Goal: Task Accomplishment & Management: Manage account settings

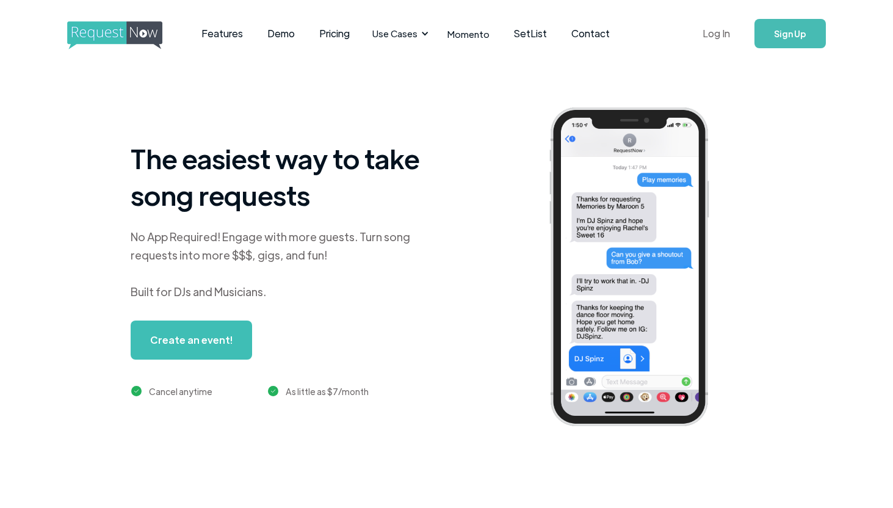
click at [725, 33] on link "Log In" at bounding box center [716, 33] width 52 height 43
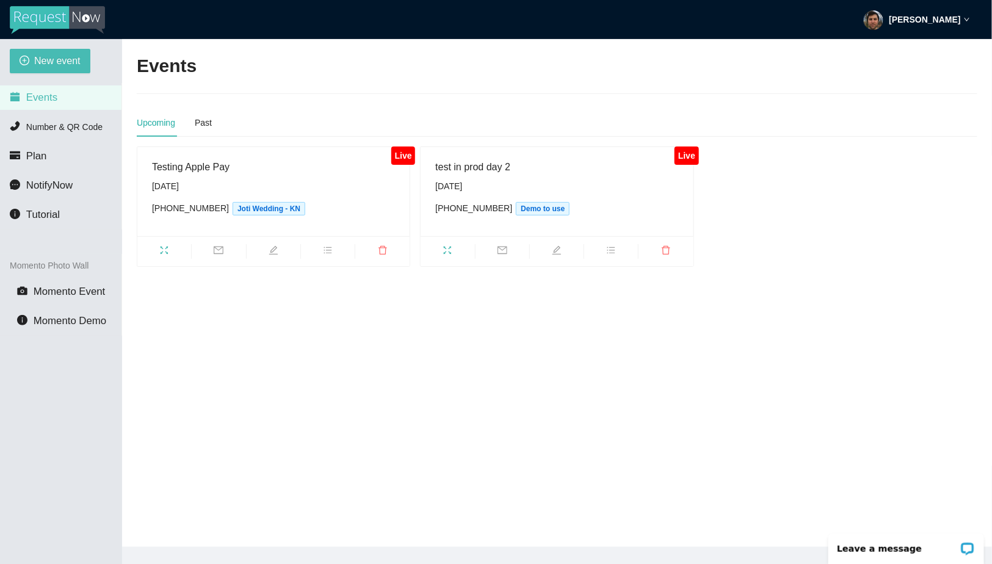
click at [930, 21] on strong "Matt Auerbach" at bounding box center [924, 20] width 71 height 10
click at [917, 46] on li "Profile" at bounding box center [921, 53] width 97 height 20
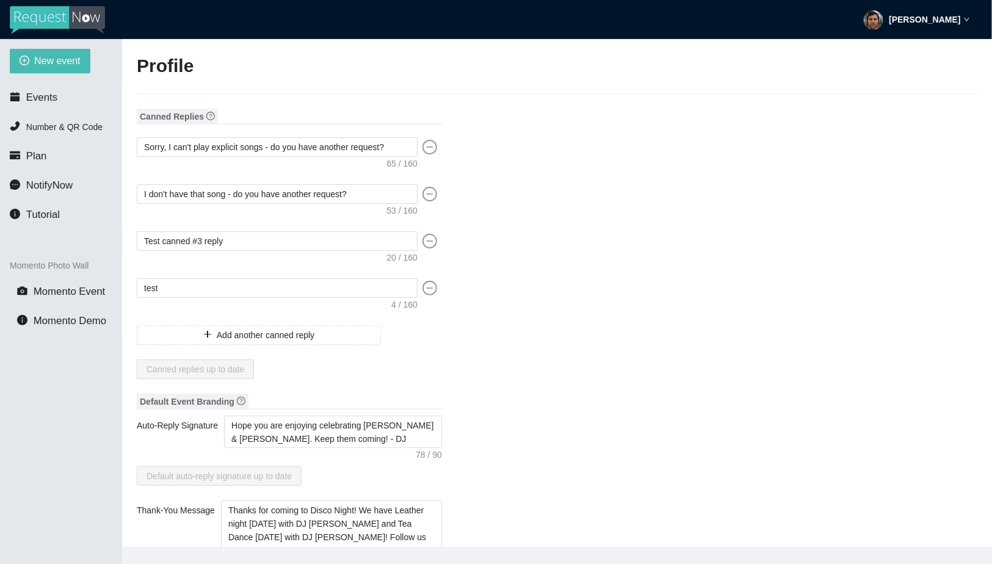
type input "DJ"
type input "Spinz"
type input "RequestNow"
type input "DJ"
type input "contact@requestnow.io"
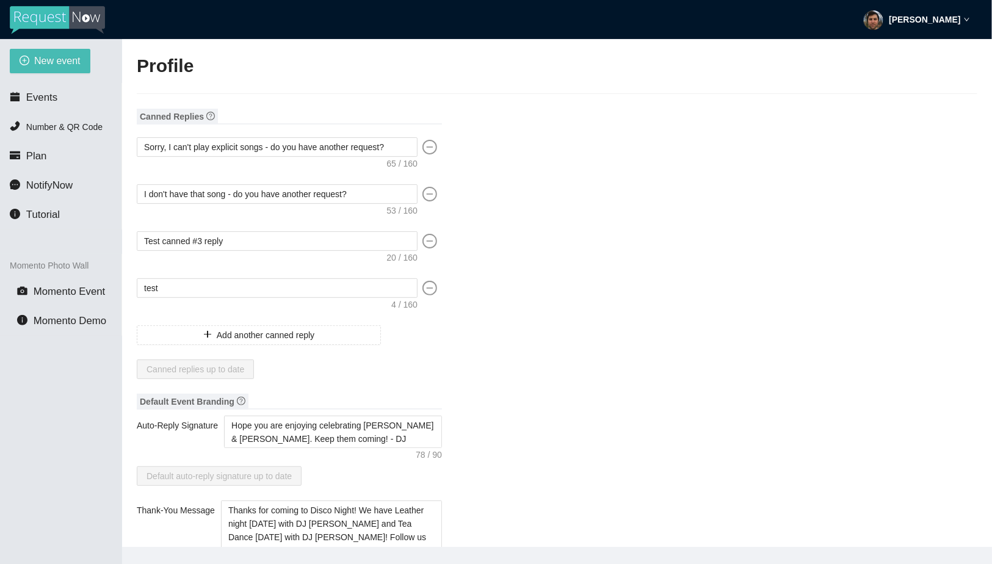
type input "https://instagram.com/requestnowapp"
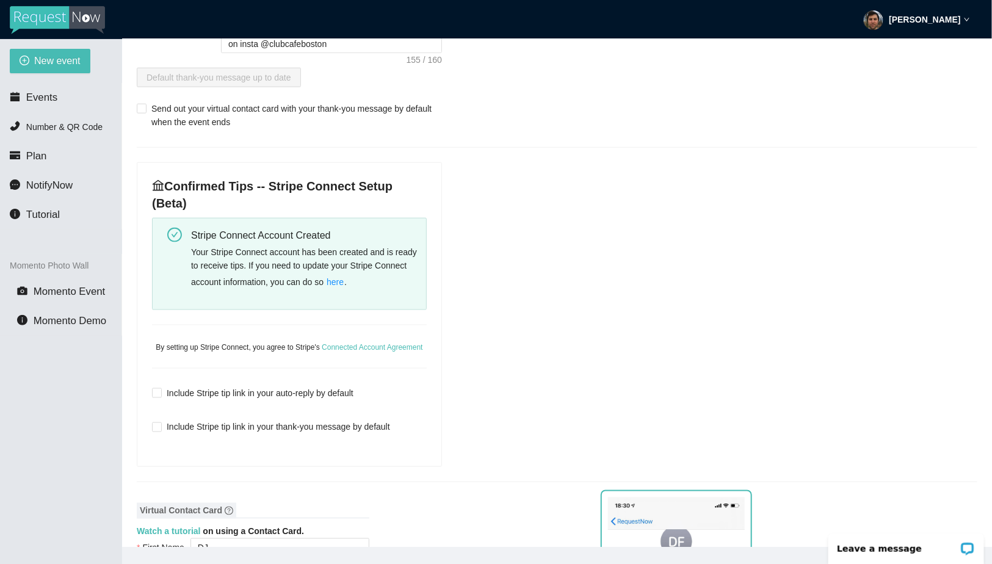
scroll to position [507, 0]
click at [344, 276] on span "here" at bounding box center [335, 281] width 17 height 13
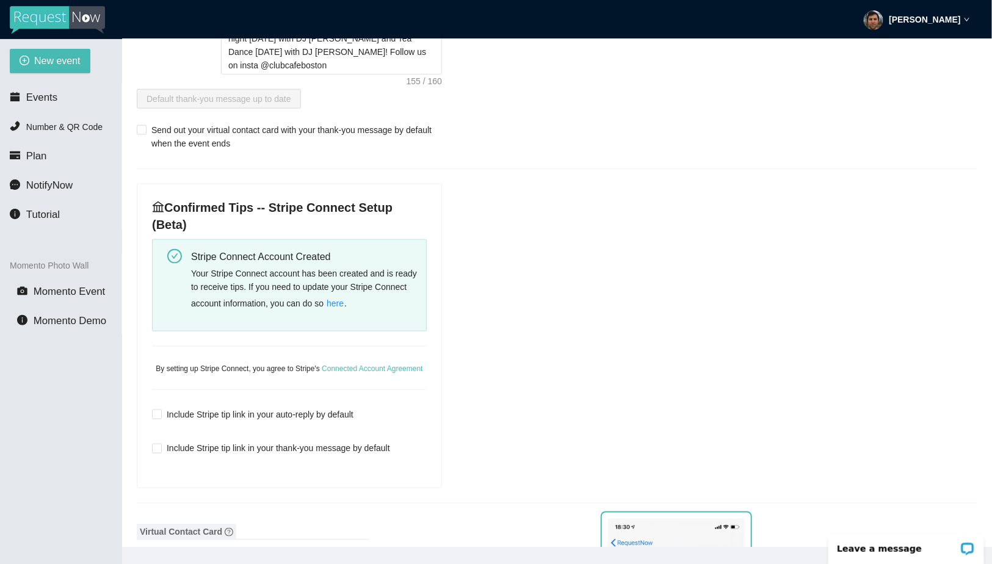
scroll to position [516, 0]
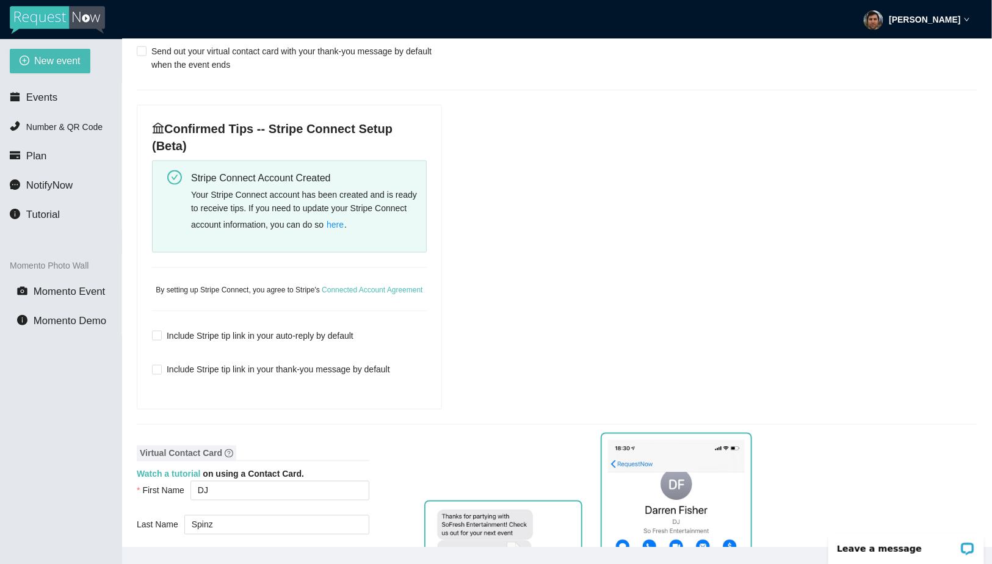
scroll to position [562, 0]
drag, startPoint x: 345, startPoint y: 179, endPoint x: 190, endPoint y: 179, distance: 154.4
click at [191, 179] on div "Stripe Connect Account Created" at bounding box center [304, 179] width 226 height 15
drag, startPoint x: 269, startPoint y: 126, endPoint x: 394, endPoint y: 123, distance: 125.2
click at [394, 123] on h4 "Confirmed Tips -- Stripe Connect Setup (Beta)" at bounding box center [289, 139] width 275 height 34
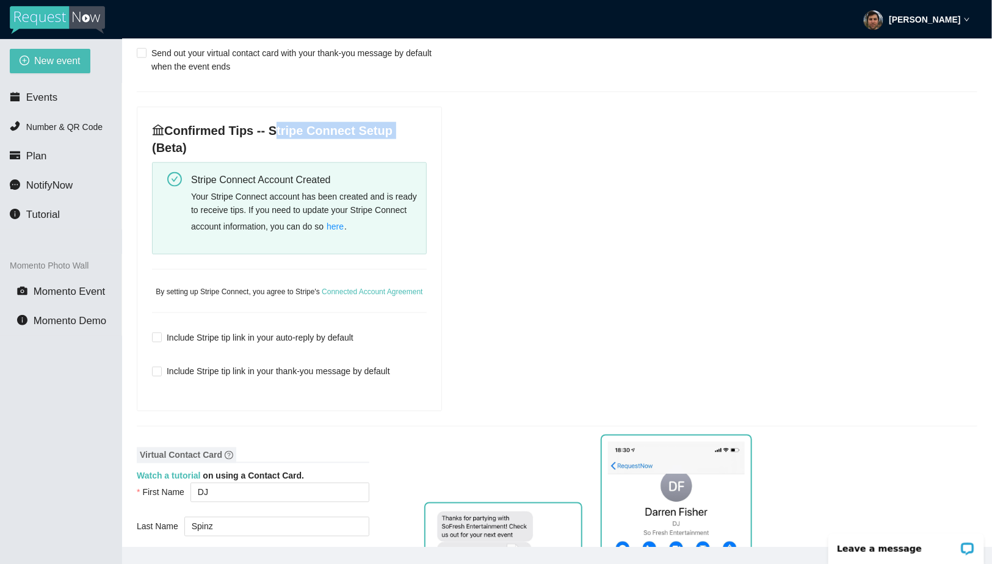
copy h4 "Stripe Connect Setup"
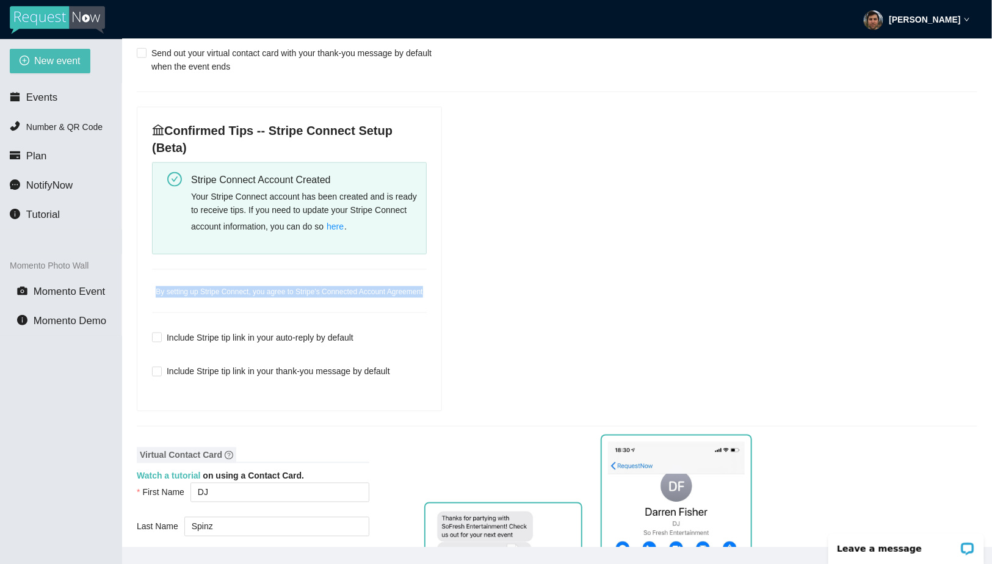
drag, startPoint x: 330, startPoint y: 306, endPoint x: 162, endPoint y: 281, distance: 169.7
click at [162, 281] on div "Confirmed Tips -- Stripe Connect Setup (Beta) Stripe Connect Account Created Yo…" at bounding box center [289, 258] width 304 height 303
copy span "By setting up Stripe Connect, you agree to Stripe's Connected Account Agreement"
click at [38, 96] on span "Events" at bounding box center [41, 98] width 31 height 12
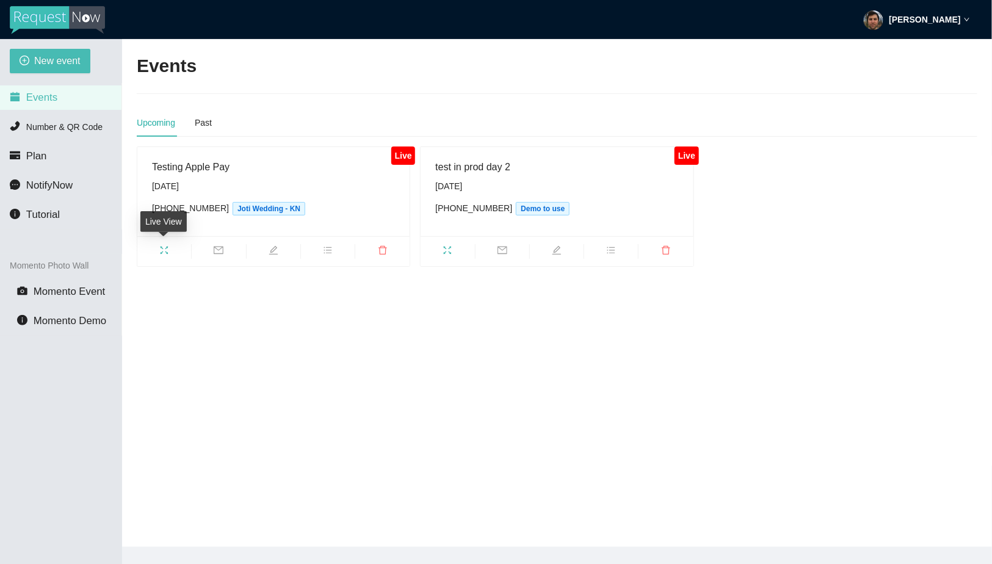
click at [172, 245] on span "fullscreen" at bounding box center [164, 251] width 54 height 13
click at [278, 248] on span "edit" at bounding box center [274, 251] width 54 height 13
type textarea "[URL][DOMAIN_NAME]"
